Goal: Find specific page/section

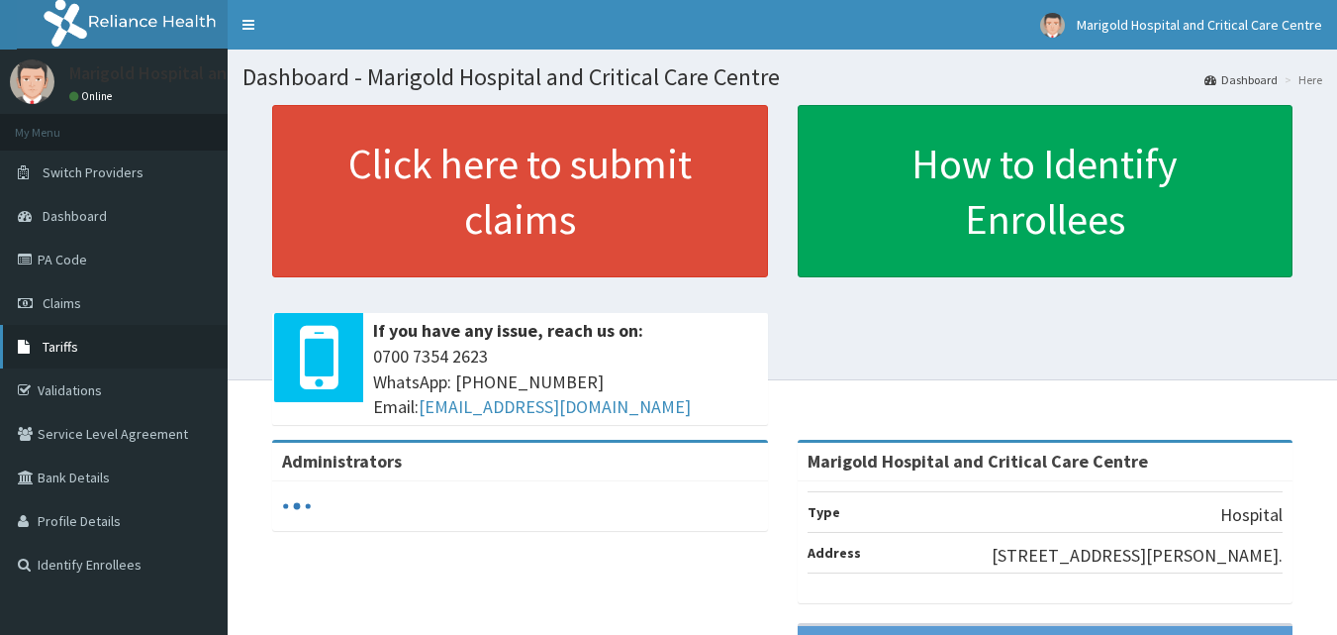
click at [69, 332] on link "Tariffs" at bounding box center [114, 347] width 228 height 44
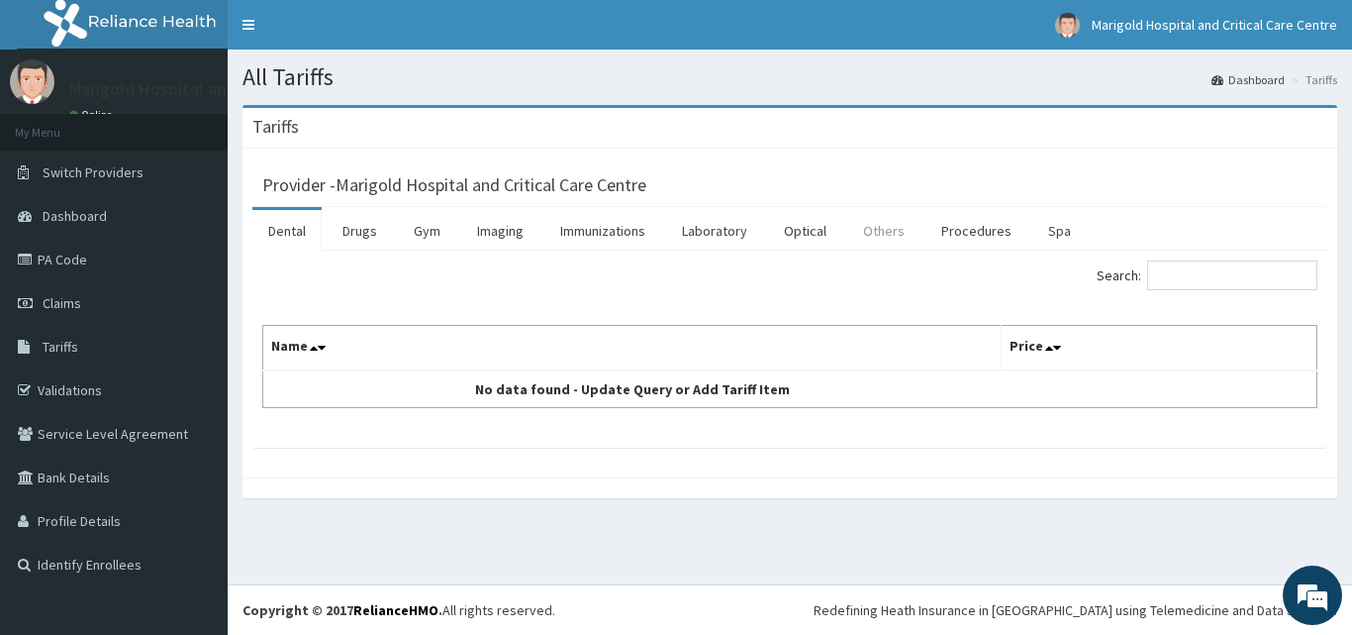
click at [900, 238] on link "Others" at bounding box center [883, 231] width 73 height 42
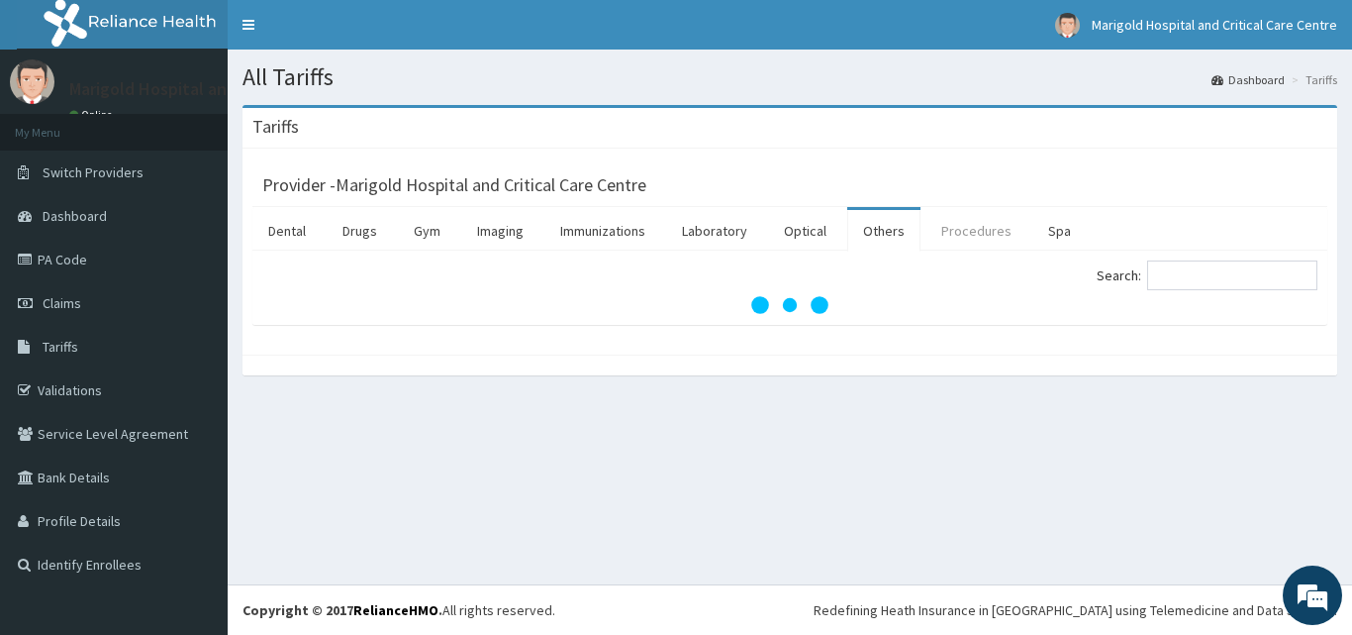
click at [971, 234] on link "Procedures" at bounding box center [977, 231] width 102 height 42
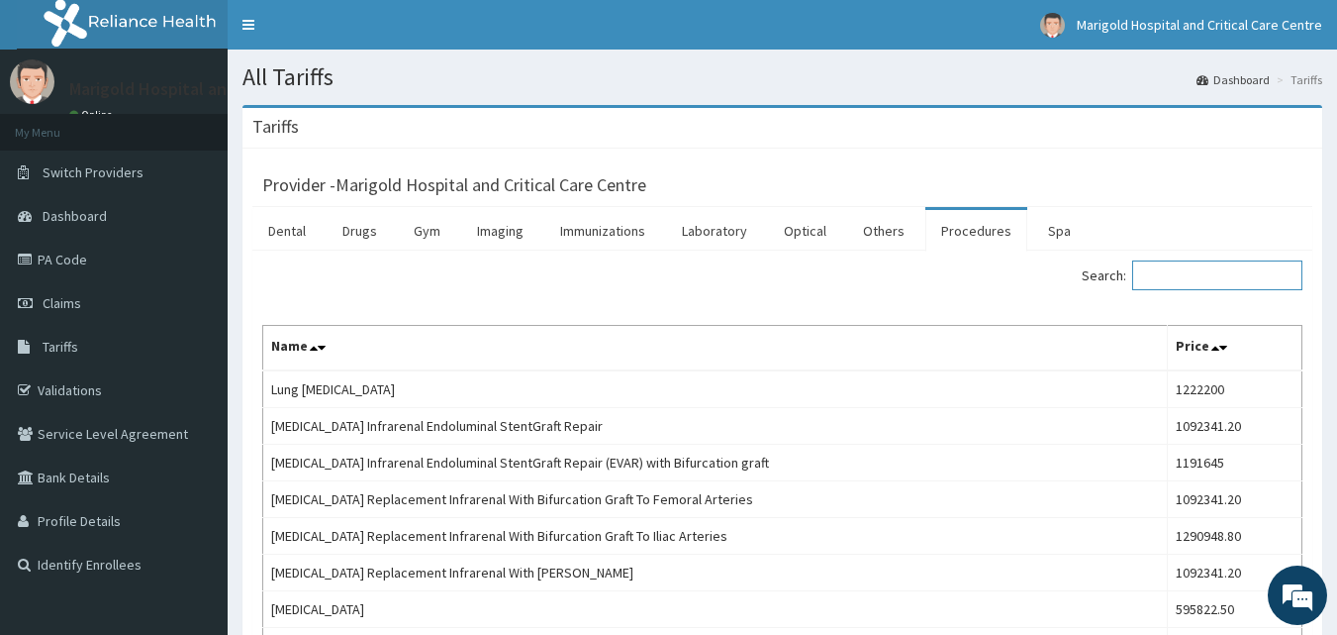
click at [1194, 277] on input "Search:" at bounding box center [1217, 275] width 170 height 30
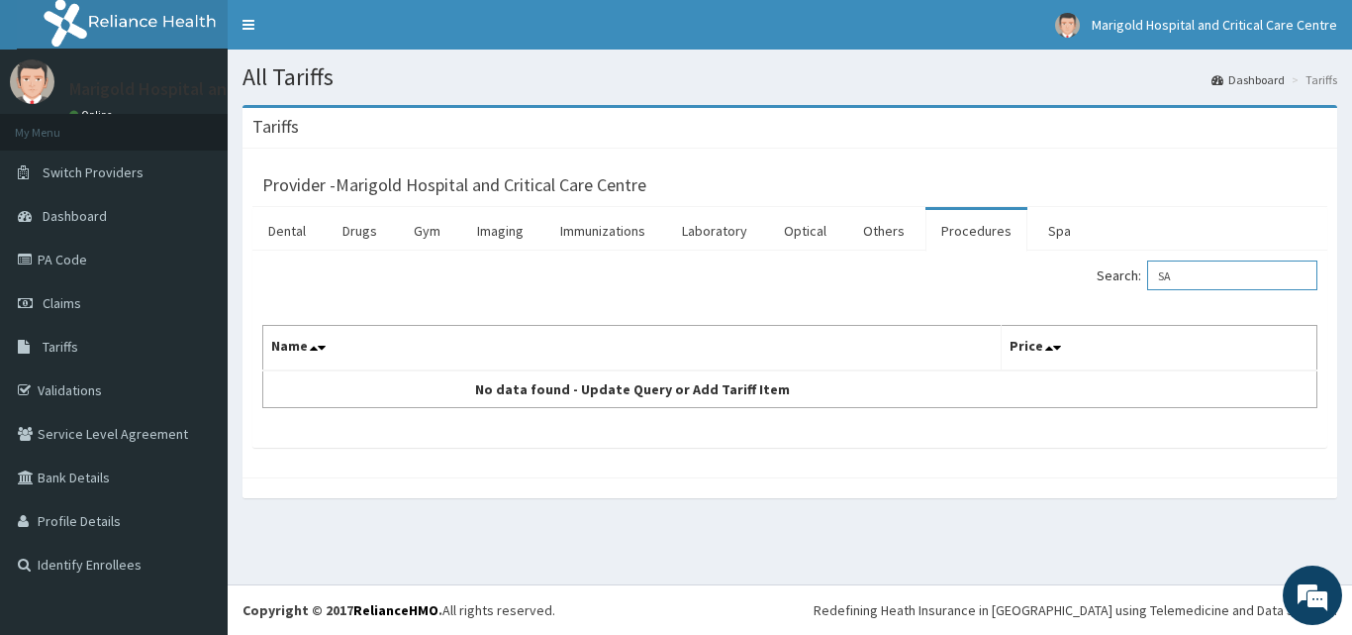
type input "S"
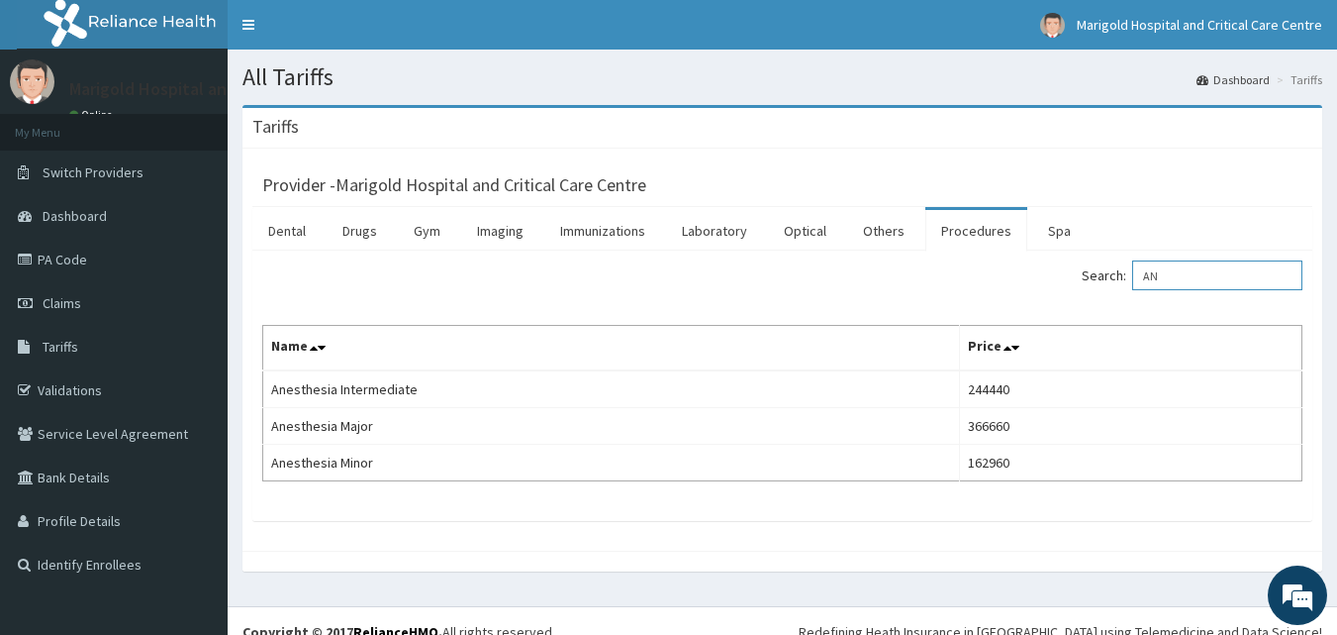
type input "A"
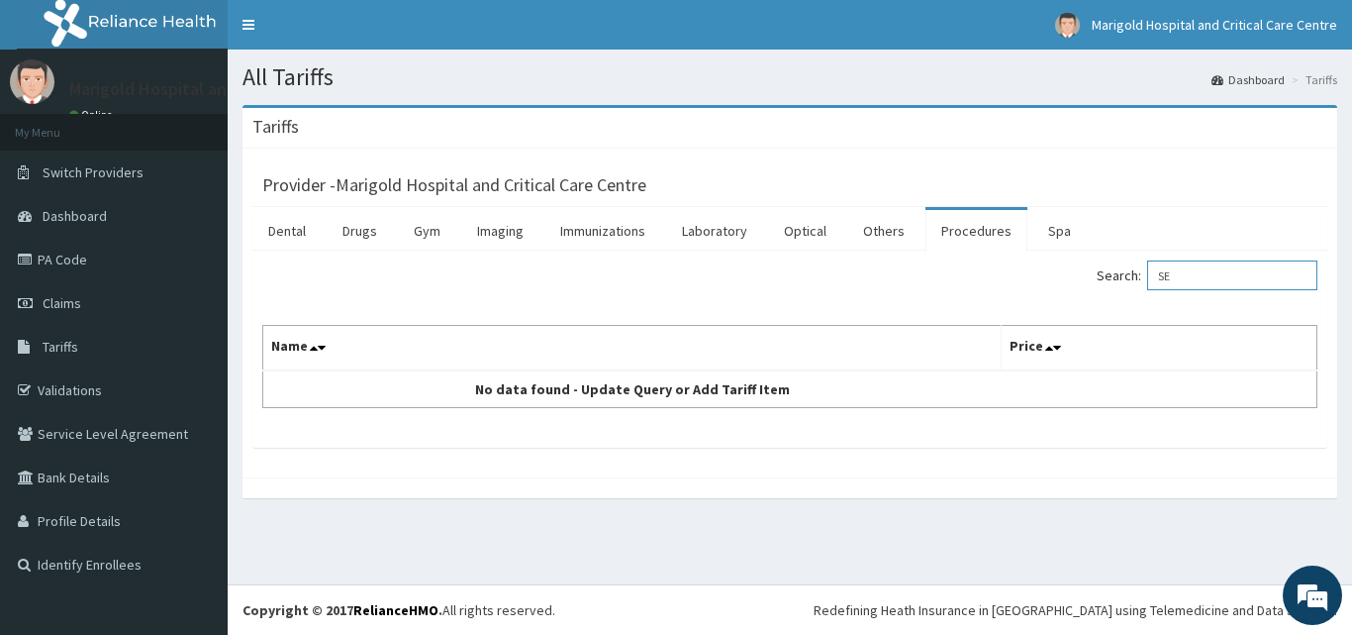
type input "S"
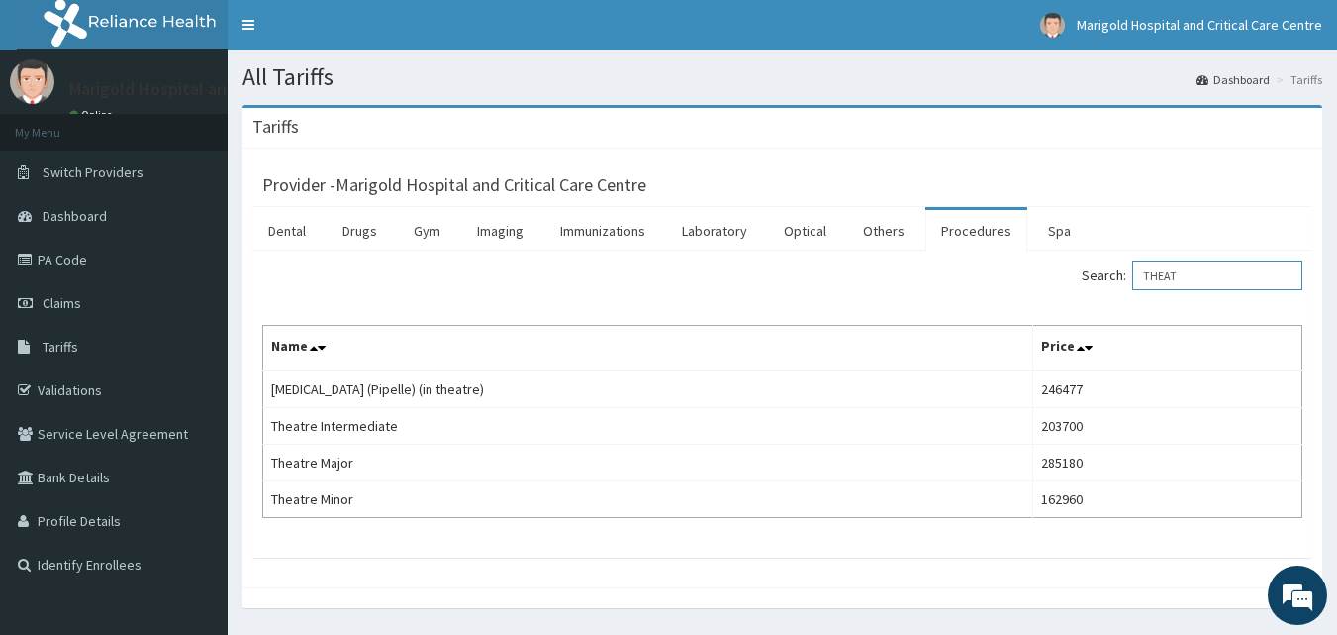
type input "THEAT"
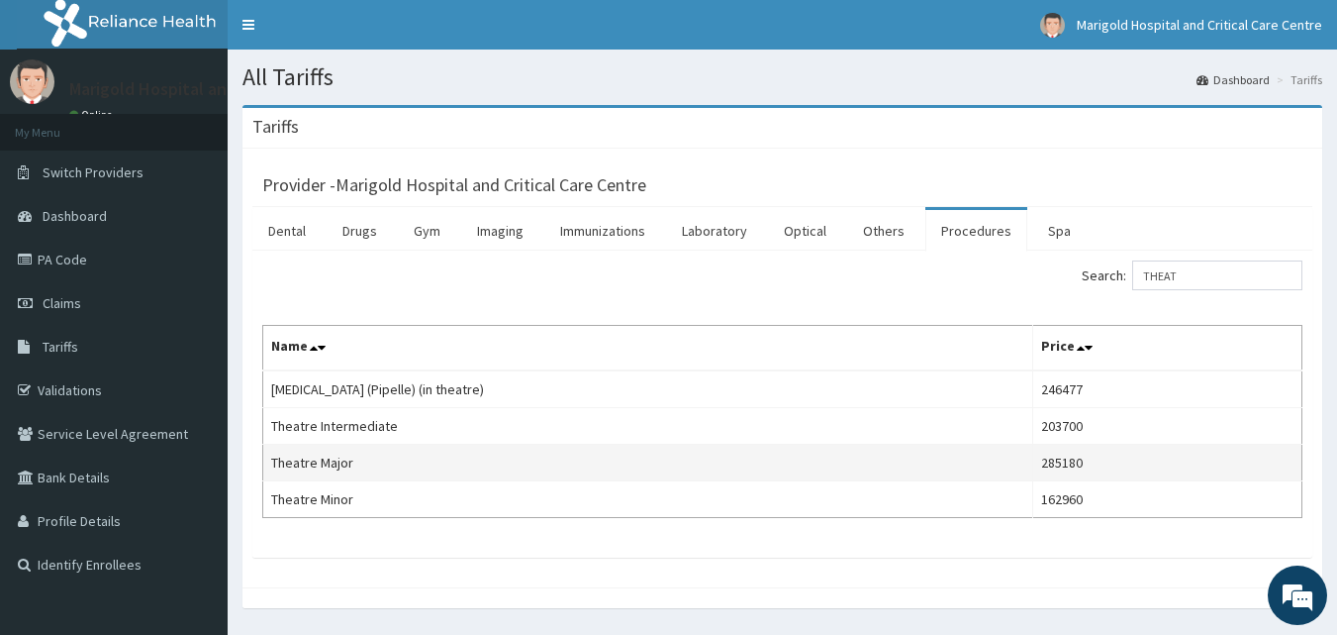
click at [492, 460] on td "Theatre Major" at bounding box center [648, 462] width 770 height 37
click at [669, 468] on td "Theatre Major" at bounding box center [648, 462] width 770 height 37
